Goal: Task Accomplishment & Management: Use online tool/utility

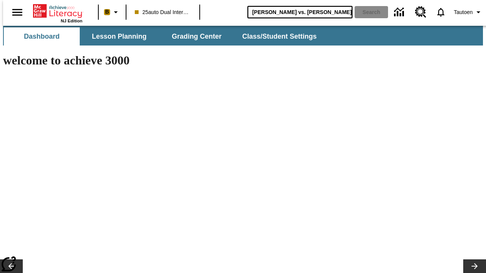
type input "[PERSON_NAME] vs. [PERSON_NAME]"
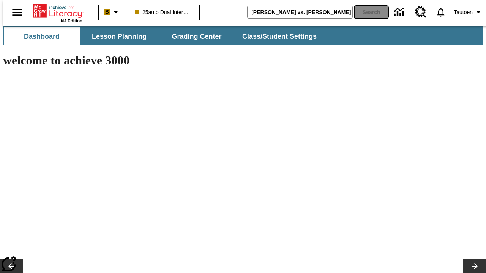
click at [366, 12] on button "Search" at bounding box center [371, 12] width 33 height 12
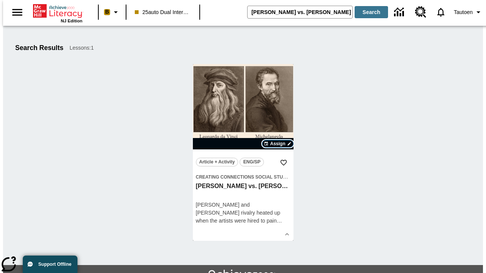
click at [278, 144] on span "Assign" at bounding box center [277, 143] width 15 height 7
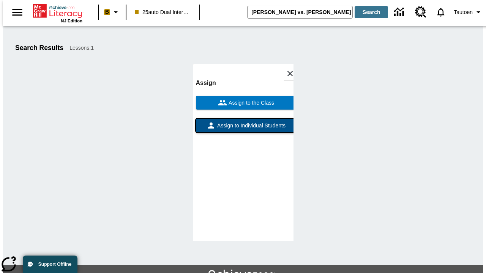
click at [243, 129] on span "Assign to Individual Students" at bounding box center [251, 126] width 70 height 8
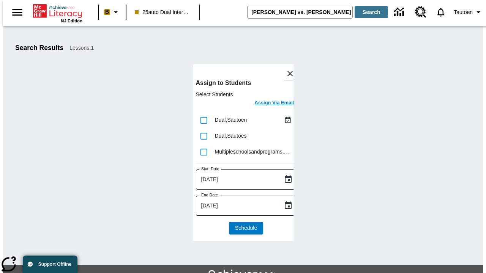
click at [203, 120] on input "lesson details" at bounding box center [204, 120] width 16 height 16
checkbox input "true"
click at [268, 104] on h6 "Assign Via Email" at bounding box center [273, 103] width 39 height 9
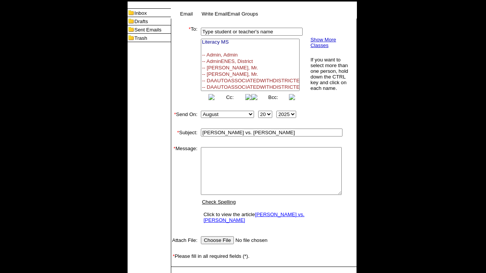
select select
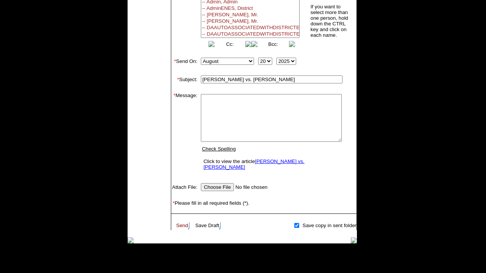
scroll to position [64, 0]
